Goal: Task Accomplishment & Management: Complete application form

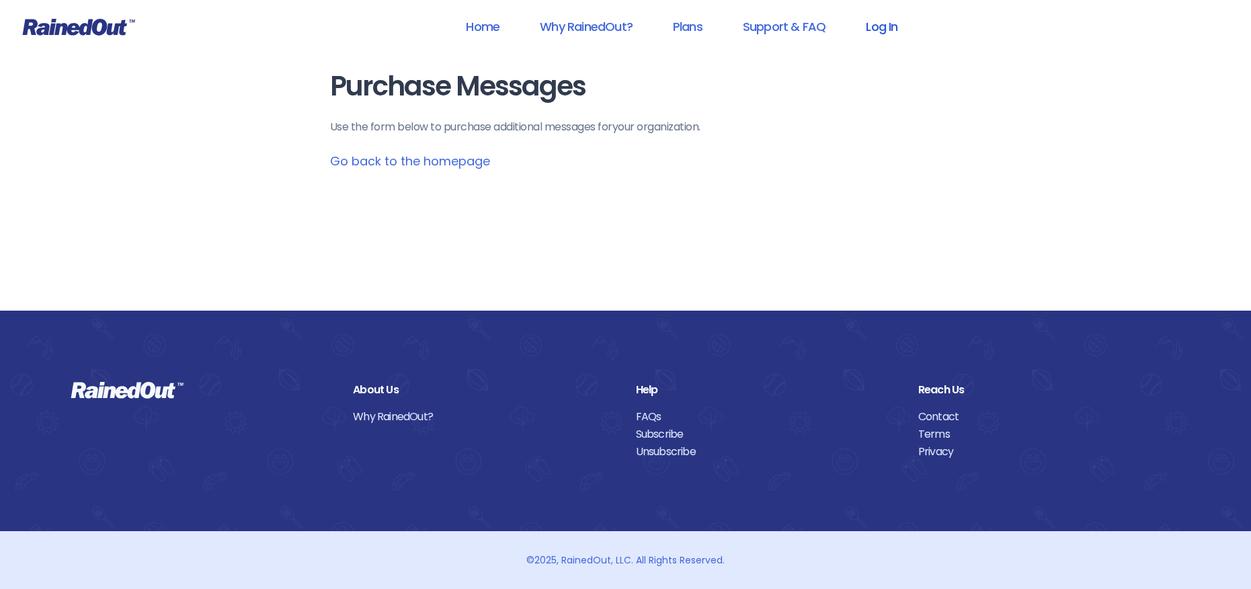
click at [874, 27] on link "Log In" at bounding box center [881, 26] width 67 height 30
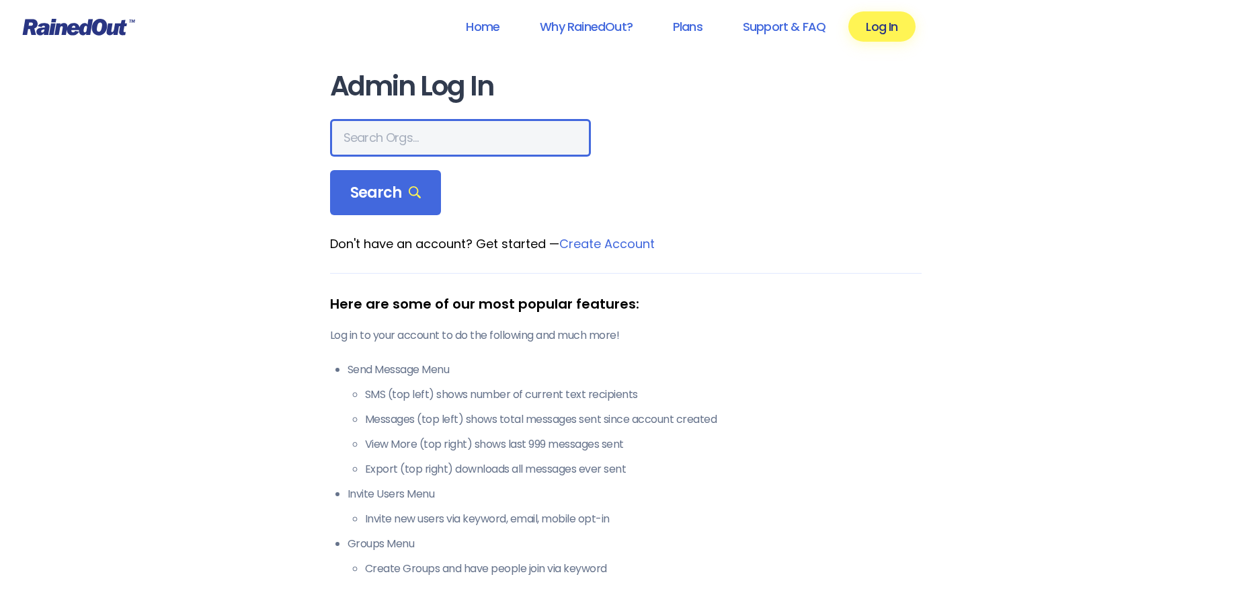
drag, startPoint x: 356, startPoint y: 133, endPoint x: 630, endPoint y: 156, distance: 274.5
click at [357, 133] on input "text" at bounding box center [460, 138] width 261 height 38
type input "[PERSON_NAME] allegiance"
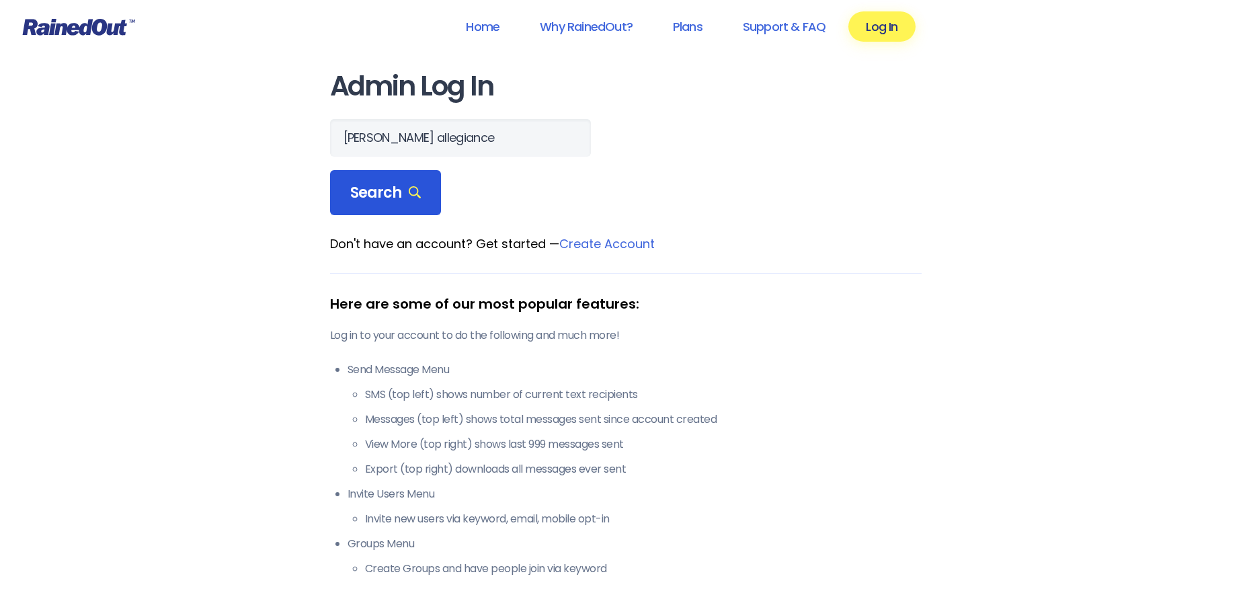
click at [374, 181] on div "Search" at bounding box center [386, 193] width 112 height 46
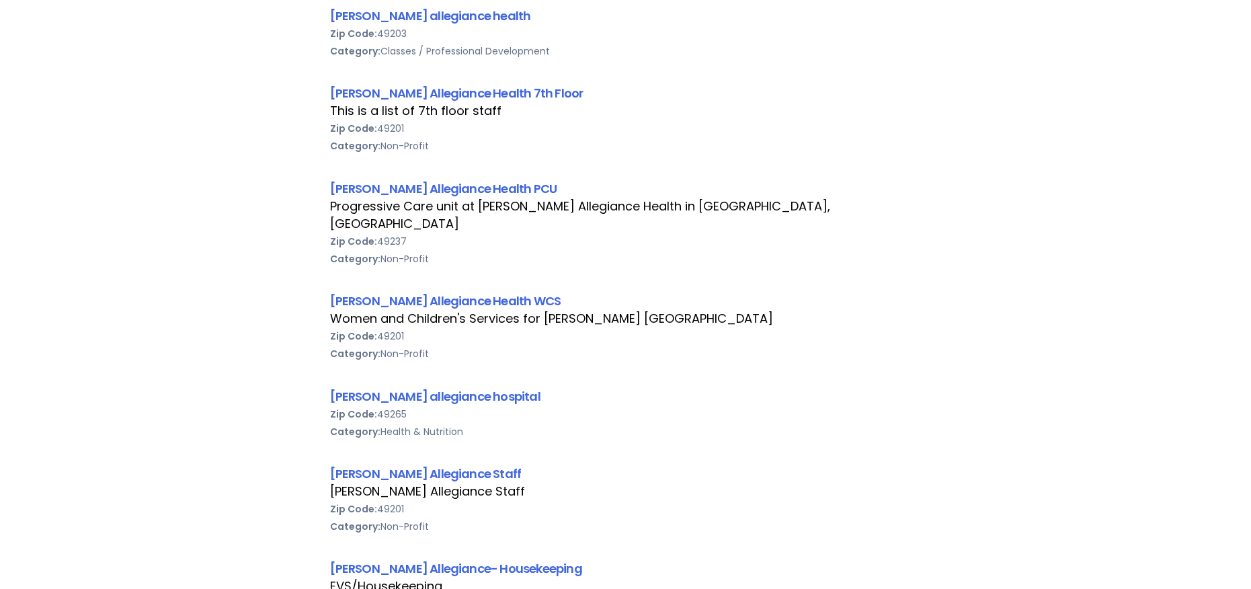
scroll to position [739, 0]
click at [380, 292] on link "[PERSON_NAME] Allegiance Health WCS" at bounding box center [445, 300] width 231 height 17
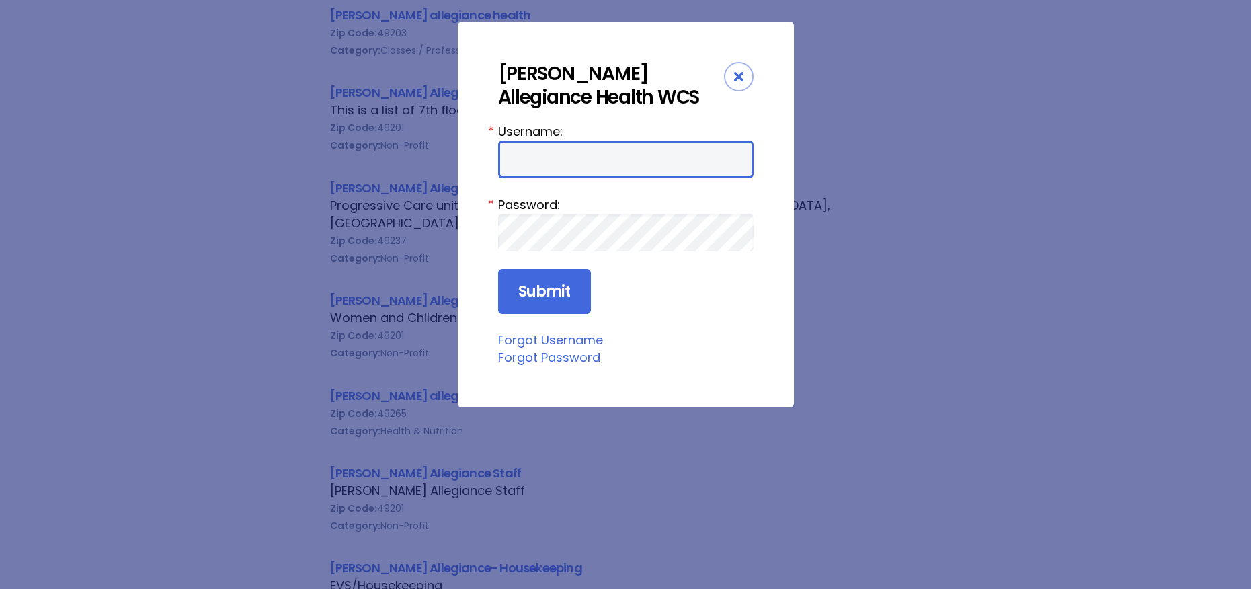
click at [510, 163] on input "Username:" at bounding box center [625, 159] width 255 height 38
type input "aprevos1"
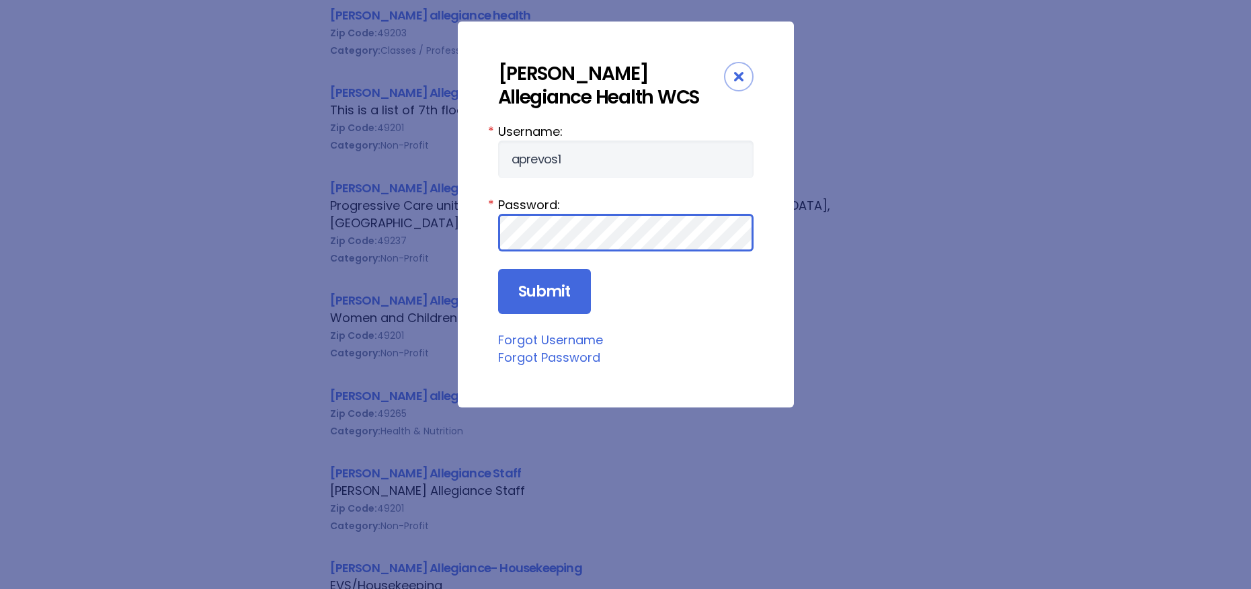
click at [498, 269] on input "Submit" at bounding box center [544, 292] width 93 height 46
